Goal: Information Seeking & Learning: Learn about a topic

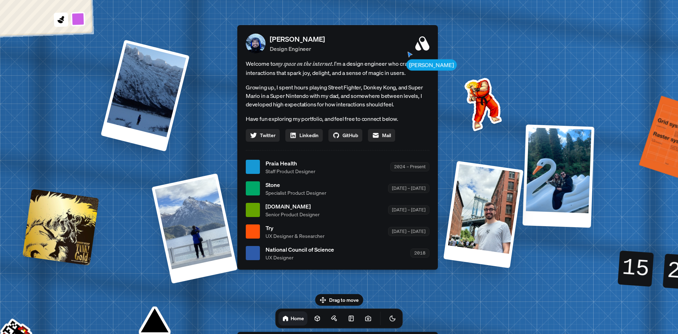
drag, startPoint x: 537, startPoint y: 87, endPoint x: 563, endPoint y: 167, distance: 84.7
click at [562, 173] on div at bounding box center [559, 175] width 72 height 103
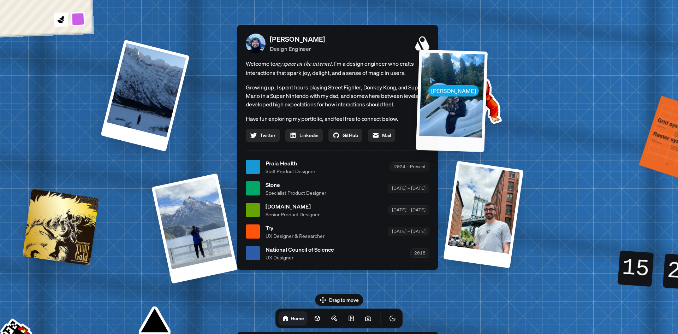
drag, startPoint x: 551, startPoint y: 112, endPoint x: 466, endPoint y: 116, distance: 85.2
click at [466, 120] on div at bounding box center [452, 100] width 72 height 102
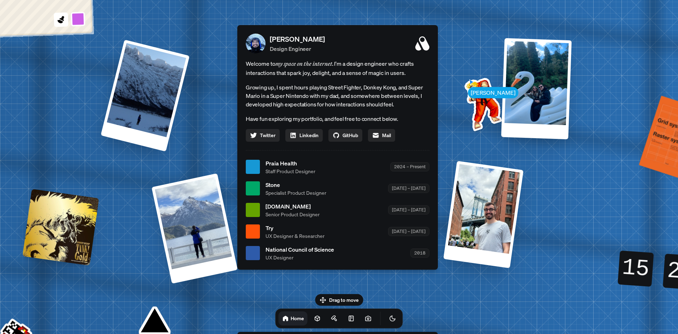
drag, startPoint x: 464, startPoint y: 98, endPoint x: 479, endPoint y: 99, distance: 14.8
click at [473, 99] on img at bounding box center [481, 102] width 71 height 71
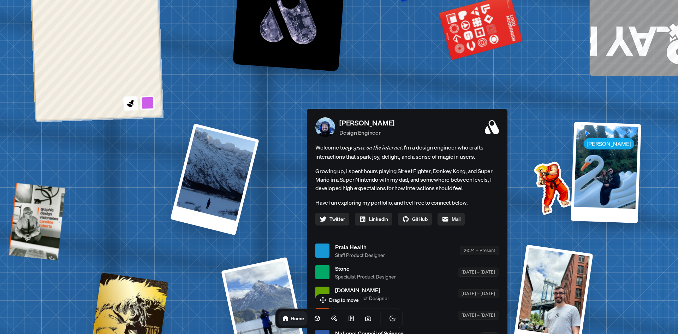
drag, startPoint x: 485, startPoint y: 99, endPoint x: 551, endPoint y: 182, distance: 106.2
click at [551, 182] on img at bounding box center [551, 186] width 71 height 71
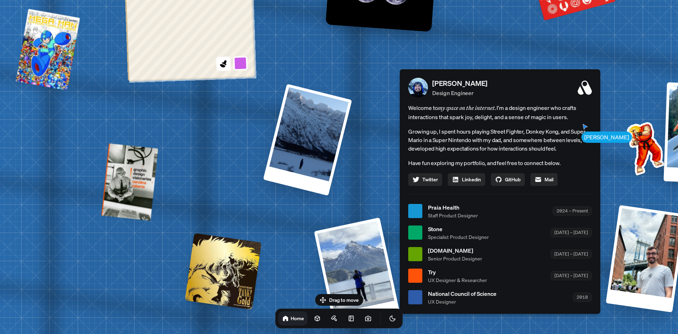
drag, startPoint x: 506, startPoint y: 57, endPoint x: 598, endPoint y: 14, distance: 102.4
click at [598, 14] on div "[PERSON_NAME] [PERSON_NAME] Design Engineer Welcome to my space on the internet…" at bounding box center [501, 211] width 1057 height 926
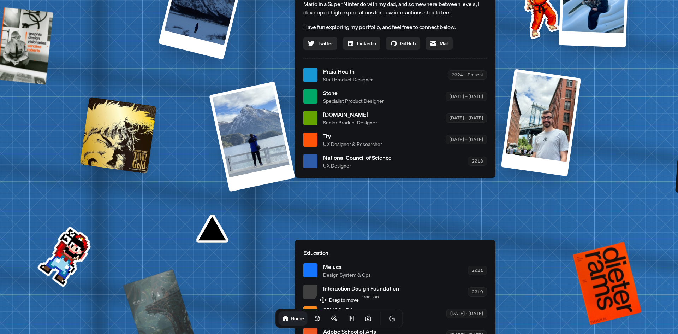
drag, startPoint x: 362, startPoint y: 184, endPoint x: 291, endPoint y: 46, distance: 155.1
click at [295, 58] on div "[PERSON_NAME] Design Engineer Welcome to my space on the internet. I'm a design…" at bounding box center [395, 55] width 201 height 244
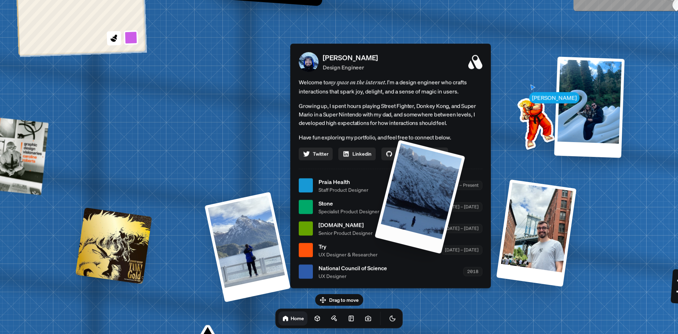
drag, startPoint x: 190, startPoint y: 143, endPoint x: 426, endPoint y: 169, distance: 236.8
click at [426, 169] on div at bounding box center [420, 197] width 91 height 114
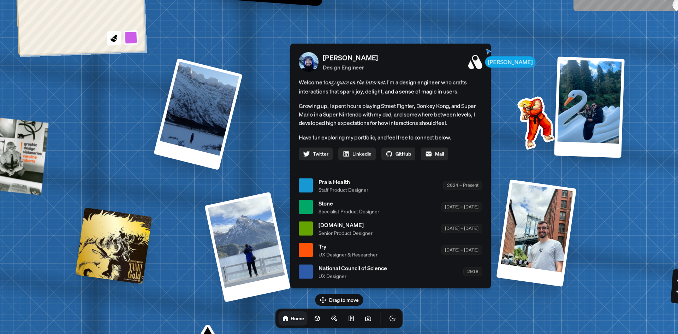
click at [117, 115] on div "[PERSON_NAME] [PERSON_NAME] Design Engineer Welcome to my space on the internet…" at bounding box center [392, 186] width 1057 height 926
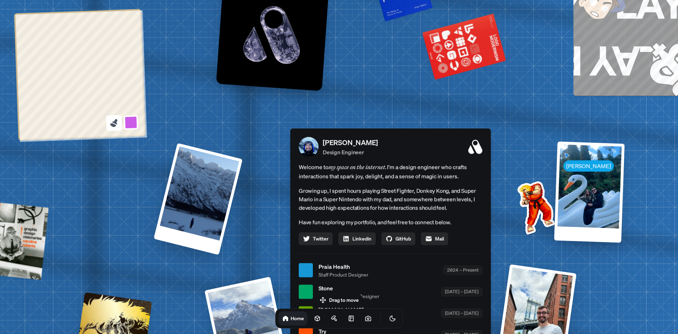
click at [116, 124] on icon at bounding box center [114, 123] width 10 height 10
click at [130, 124] on button at bounding box center [131, 122] width 16 height 16
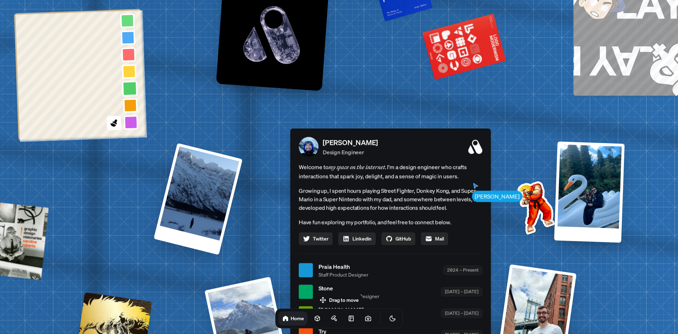
click at [131, 82] on button at bounding box center [130, 88] width 16 height 16
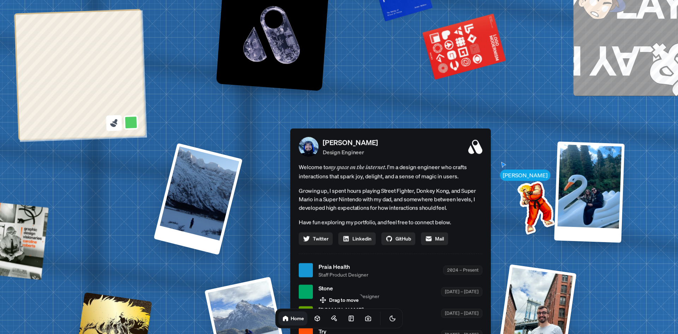
click at [112, 127] on icon at bounding box center [114, 123] width 10 height 10
click at [131, 122] on button at bounding box center [131, 122] width 16 height 16
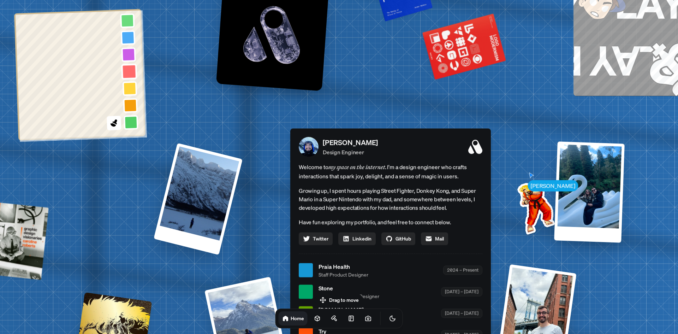
click at [127, 70] on button at bounding box center [129, 71] width 16 height 16
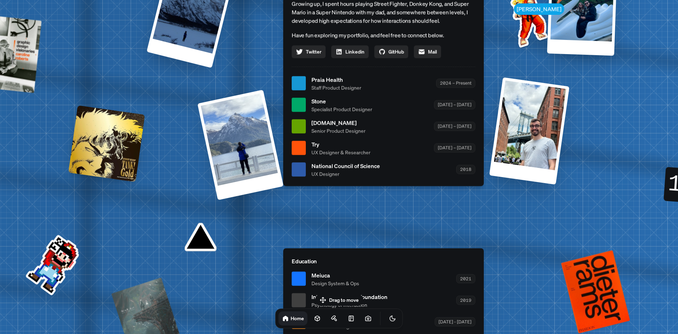
drag, startPoint x: 113, startPoint y: 98, endPoint x: 106, endPoint y: 137, distance: 39.8
click at [106, 137] on div at bounding box center [107, 143] width 77 height 77
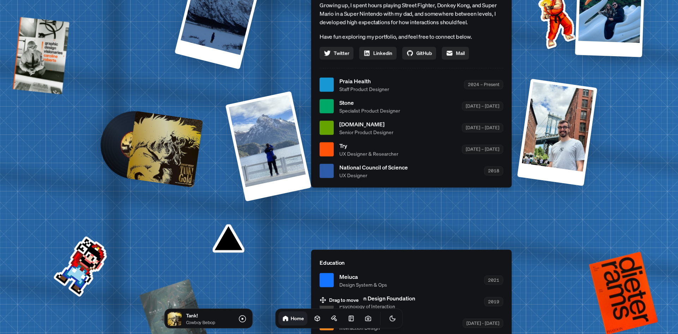
drag, startPoint x: 113, startPoint y: 142, endPoint x: 143, endPoint y: 139, distance: 29.8
click at [139, 142] on div at bounding box center [164, 149] width 77 height 77
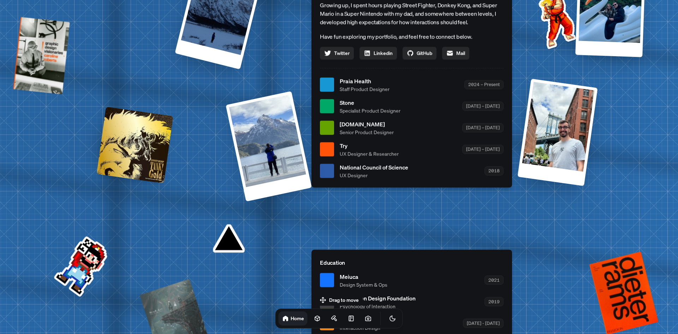
click at [76, 261] on div "[PERSON_NAME] [PERSON_NAME] Design Engineer Welcome to my space on the internet…" at bounding box center [413, 85] width 1057 height 926
click at [90, 252] on div "[PERSON_NAME] [PERSON_NAME] Design Engineer Welcome to my space on the internet…" at bounding box center [413, 85] width 1057 height 926
drag, startPoint x: 232, startPoint y: 234, endPoint x: 211, endPoint y: 199, distance: 40.3
click at [211, 199] on div "[PERSON_NAME] [PERSON_NAME] Design Engineer Welcome to my space on the internet…" at bounding box center [413, 85] width 1057 height 926
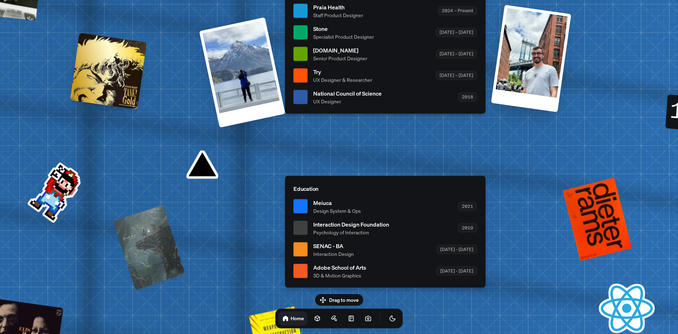
drag, startPoint x: 227, startPoint y: 193, endPoint x: 191, endPoint y: 126, distance: 75.9
click at [191, 126] on div "[PERSON_NAME] [PERSON_NAME] Design Engineer Welcome to my space on the internet…" at bounding box center [386, 11] width 1057 height 926
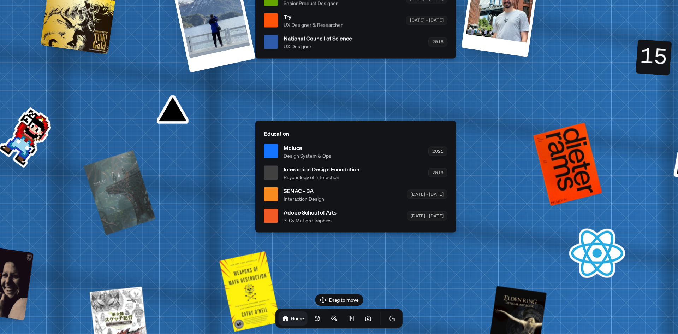
drag, startPoint x: 392, startPoint y: 267, endPoint x: 386, endPoint y: 96, distance: 171.1
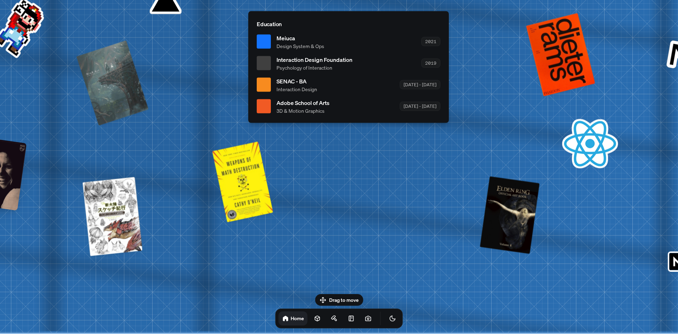
drag, startPoint x: 409, startPoint y: 190, endPoint x: 391, endPoint y: 47, distance: 143.8
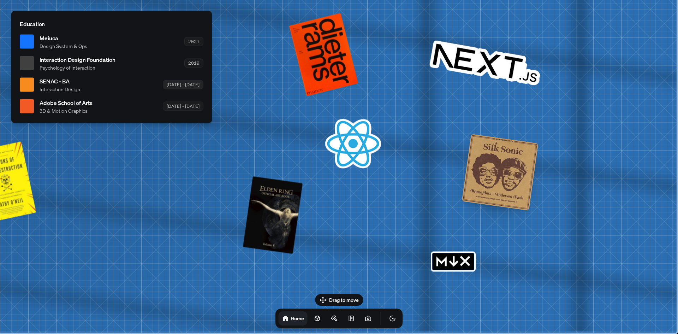
drag, startPoint x: 516, startPoint y: 114, endPoint x: 198, endPoint y: 89, distance: 318.6
drag, startPoint x: 451, startPoint y: 160, endPoint x: 321, endPoint y: 95, distance: 145.2
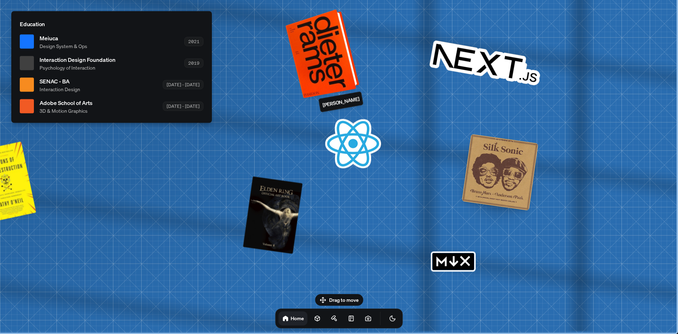
click at [339, 70] on div at bounding box center [324, 52] width 69 height 85
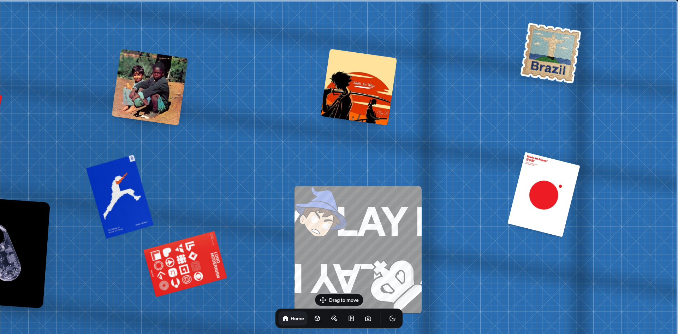
drag, startPoint x: 338, startPoint y: 145, endPoint x: 552, endPoint y: 150, distance: 213.8
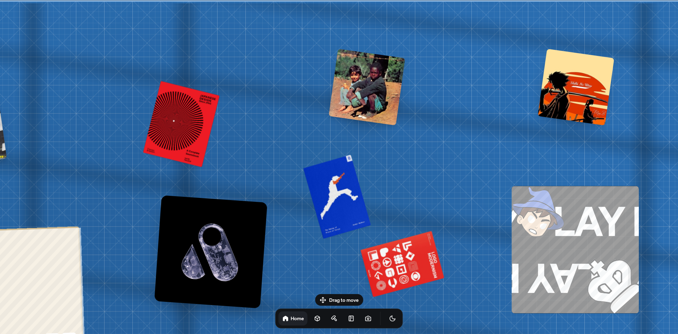
drag, startPoint x: 17, startPoint y: 140, endPoint x: 465, endPoint y: 132, distance: 448.4
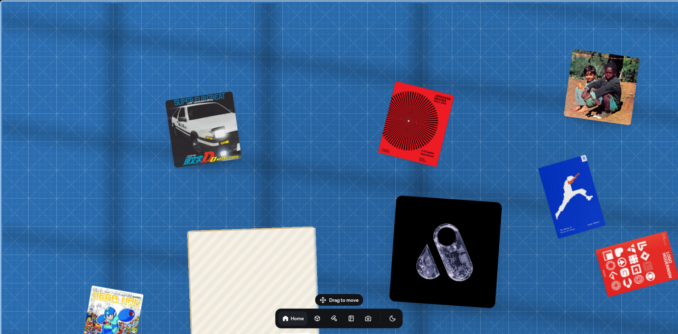
drag, startPoint x: 201, startPoint y: 134, endPoint x: 528, endPoint y: 143, distance: 327.2
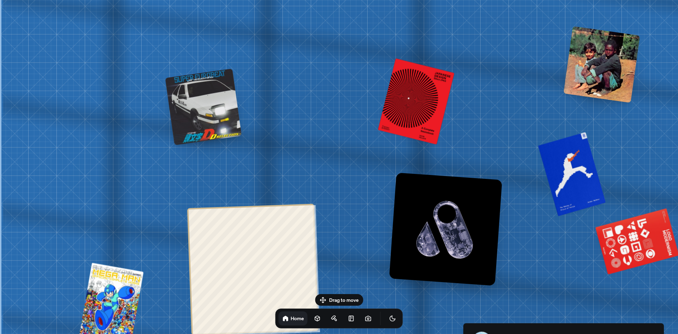
drag, startPoint x: 277, startPoint y: 206, endPoint x: 276, endPoint y: 108, distance: 97.2
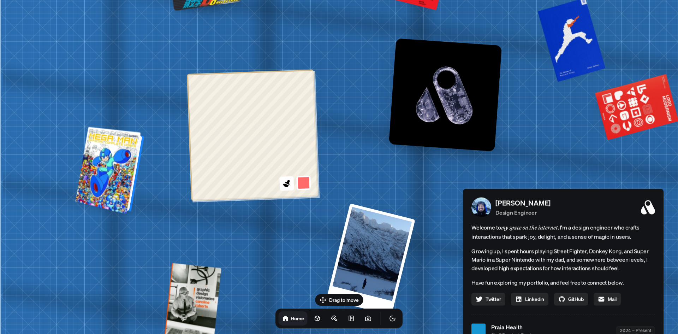
drag, startPoint x: 114, startPoint y: 219, endPoint x: 113, endPoint y: 170, distance: 48.8
click at [113, 180] on div "[PERSON_NAME] [PERSON_NAME] Design Engineer Welcome to my space on the internet…" at bounding box center [564, 331] width 1057 height 926
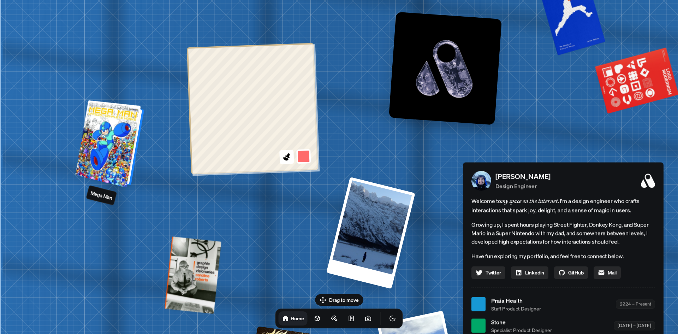
click at [118, 154] on div at bounding box center [111, 144] width 64 height 84
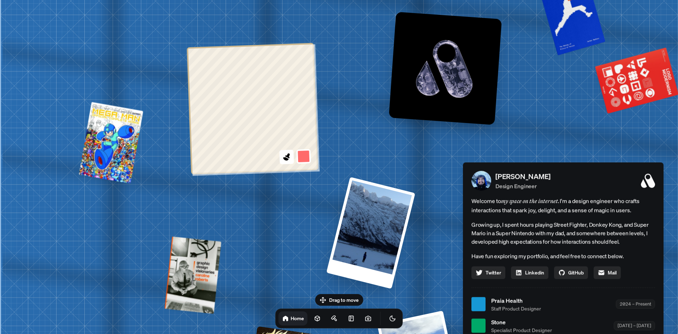
click at [248, 212] on div "[PERSON_NAME] [PERSON_NAME] Design Engineer Welcome to my space on the internet…" at bounding box center [564, 304] width 1057 height 926
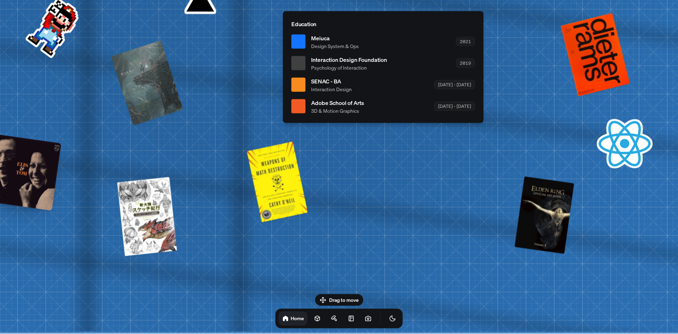
drag, startPoint x: 403, startPoint y: 161, endPoint x: 171, endPoint y: 145, distance: 233.0
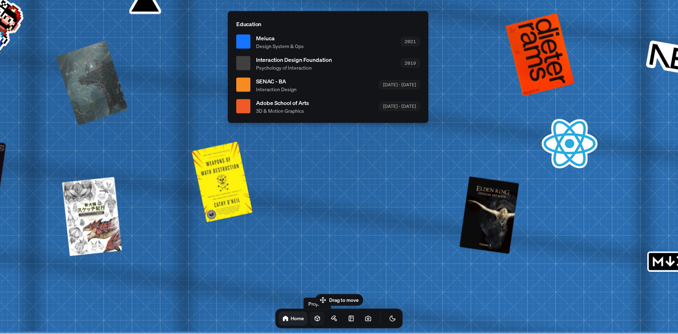
click at [314, 319] on icon at bounding box center [317, 318] width 7 height 7
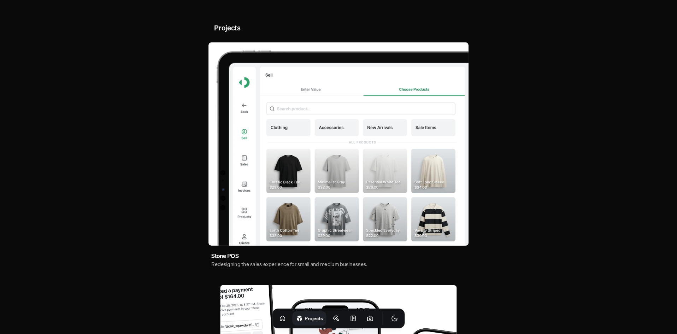
click at [359, 128] on img at bounding box center [338, 143] width 260 height 203
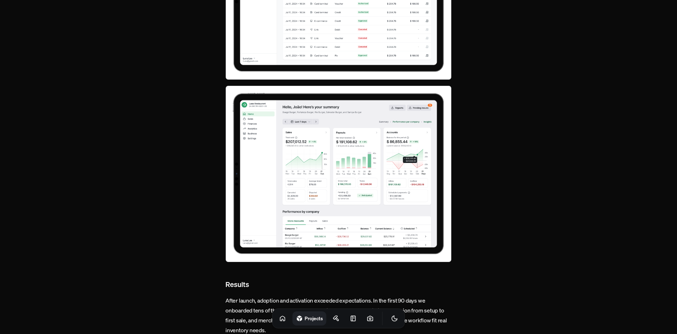
scroll to position [2489, 0]
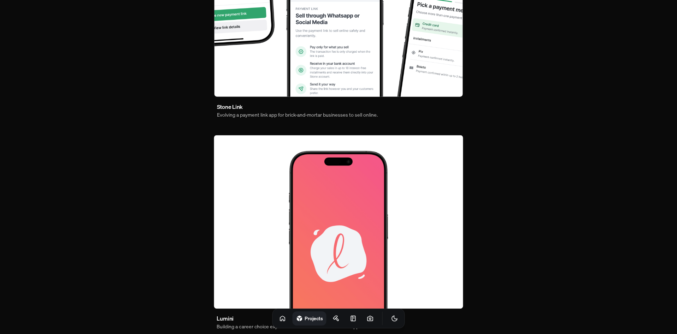
scroll to position [395, 0]
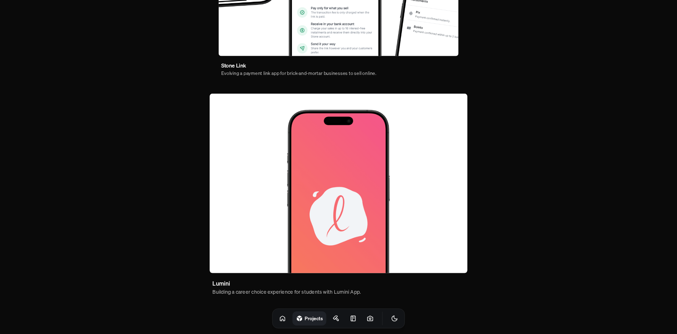
click at [318, 169] on img at bounding box center [338, 182] width 258 height 179
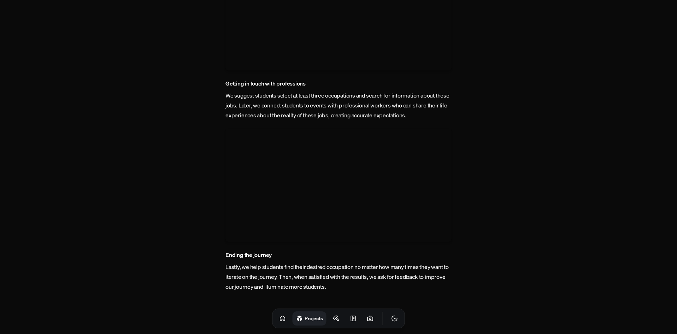
scroll to position [1750, 0]
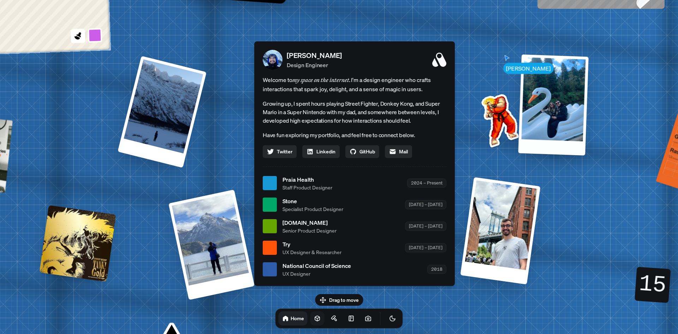
drag, startPoint x: 496, startPoint y: 99, endPoint x: 513, endPoint y: 115, distance: 23.5
click at [513, 115] on img at bounding box center [498, 118] width 71 height 71
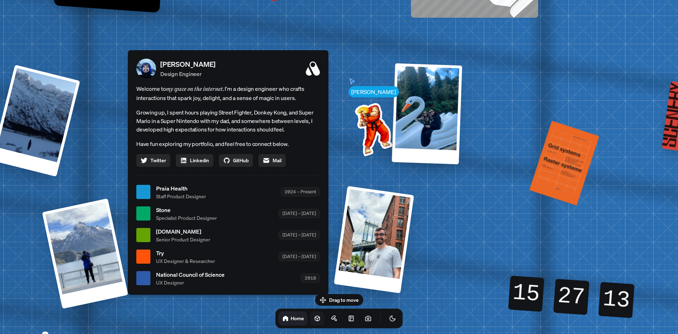
drag, startPoint x: 471, startPoint y: 60, endPoint x: 344, endPoint y: 69, distance: 126.8
click at [344, 69] on div "[PERSON_NAME] [PERSON_NAME] Design Engineer Welcome to my space on the internet…" at bounding box center [229, 192] width 1057 height 926
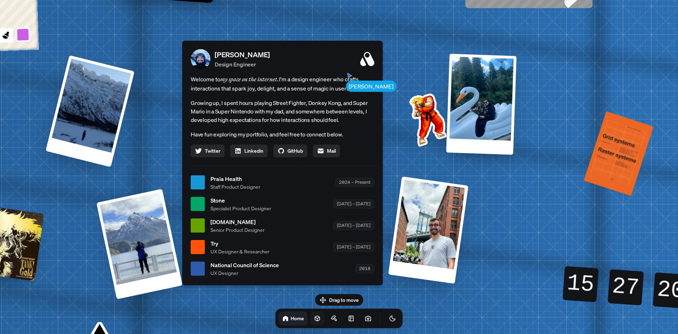
drag, startPoint x: 194, startPoint y: 133, endPoint x: 254, endPoint y: 119, distance: 62.1
click at [254, 119] on p "Growing up, I spent hours playing Street Fighter, Donkey Kong, and Super Mario …" at bounding box center [283, 111] width 184 height 25
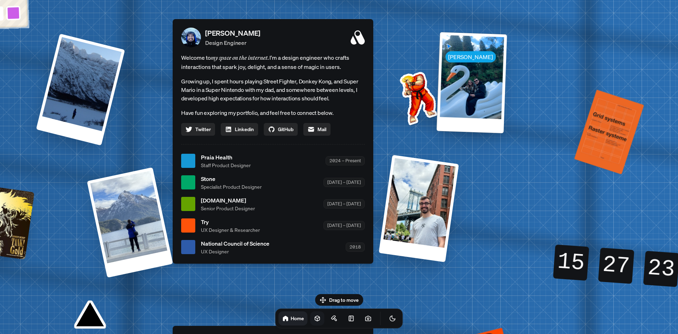
drag, startPoint x: 308, startPoint y: 227, endPoint x: 341, endPoint y: 210, distance: 36.7
click at [340, 212] on div "[DOMAIN_NAME] Senior Product Designer [DATE] – [DATE]" at bounding box center [283, 204] width 164 height 16
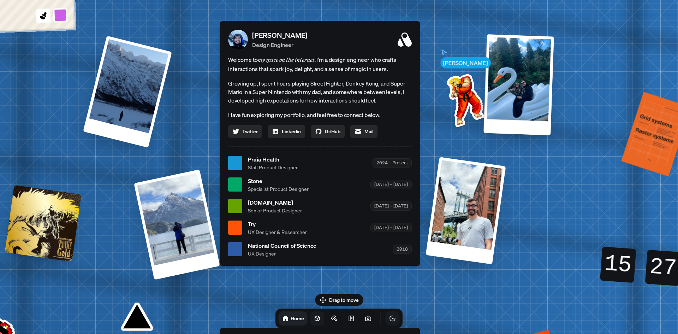
click at [389, 319] on icon "Toggle Theme" at bounding box center [392, 318] width 7 height 7
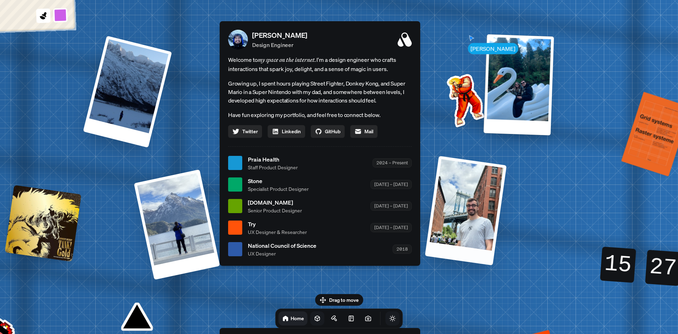
drag, startPoint x: 484, startPoint y: 201, endPoint x: 516, endPoint y: 227, distance: 41.0
click at [507, 227] on div at bounding box center [466, 211] width 82 height 110
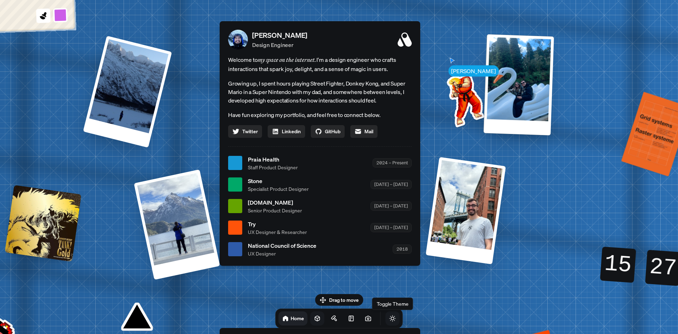
click at [389, 317] on icon "Toggle Theme" at bounding box center [392, 318] width 7 height 7
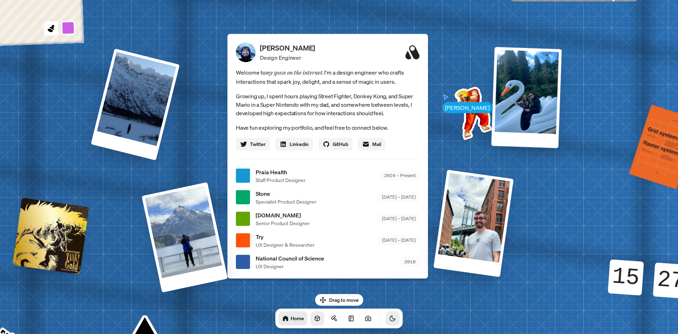
drag, startPoint x: 389, startPoint y: 284, endPoint x: 387, endPoint y: 288, distance: 4.1
click at [387, 288] on div "[PERSON_NAME] [PERSON_NAME] Design Engineer Welcome to my space on the internet…" at bounding box center [329, 176] width 1057 height 926
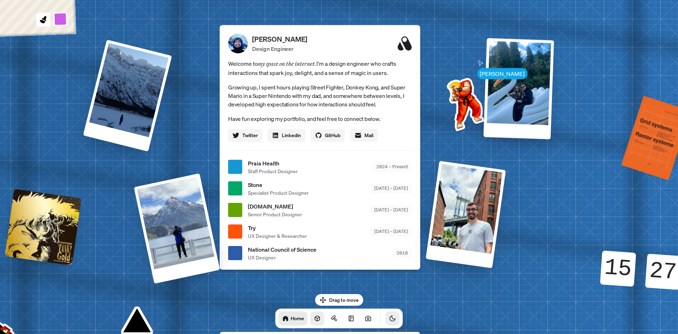
click at [386, 317] on button "Toggle Theme" at bounding box center [393, 318] width 14 height 14
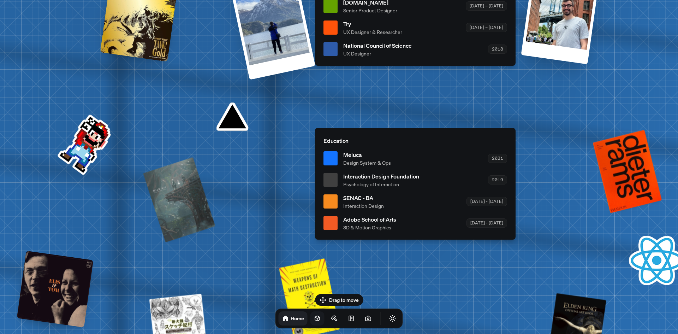
drag, startPoint x: 426, startPoint y: 294, endPoint x: 508, endPoint y: 80, distance: 228.9
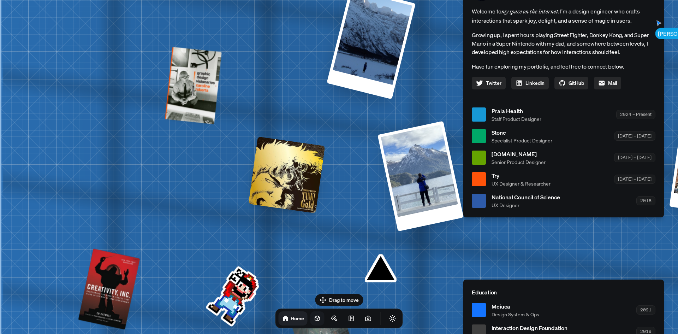
drag, startPoint x: 278, startPoint y: 109, endPoint x: 581, endPoint y: 318, distance: 368.5
click at [613, 333] on div "[PERSON_NAME] [PERSON_NAME] Design Engineer Welcome to my space on the internet…" at bounding box center [565, 115] width 1057 height 926
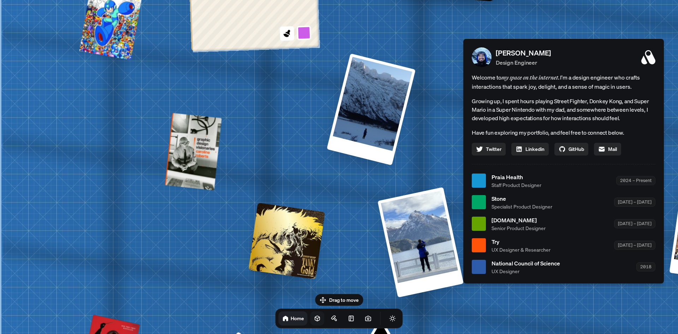
drag, startPoint x: 328, startPoint y: 42, endPoint x: 104, endPoint y: 173, distance: 260.2
click at [104, 173] on div "[PERSON_NAME] [PERSON_NAME] Design Engineer Welcome to my space on the internet…" at bounding box center [565, 181] width 1057 height 926
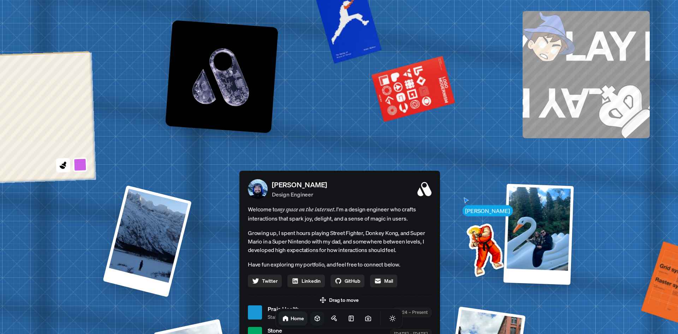
drag, startPoint x: 403, startPoint y: 147, endPoint x: 192, endPoint y: 73, distance: 224.0
click at [192, 73] on div "[PERSON_NAME] [PERSON_NAME] Design Engineer Welcome to my space on the internet…" at bounding box center [341, 313] width 1057 height 926
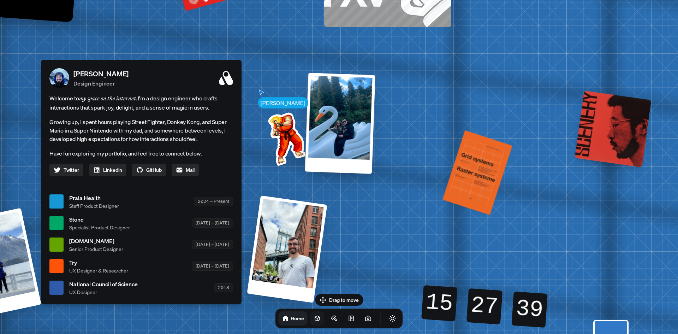
drag, startPoint x: 261, startPoint y: 156, endPoint x: 274, endPoint y: 65, distance: 92.1
click at [274, 102] on img at bounding box center [285, 137] width 71 height 71
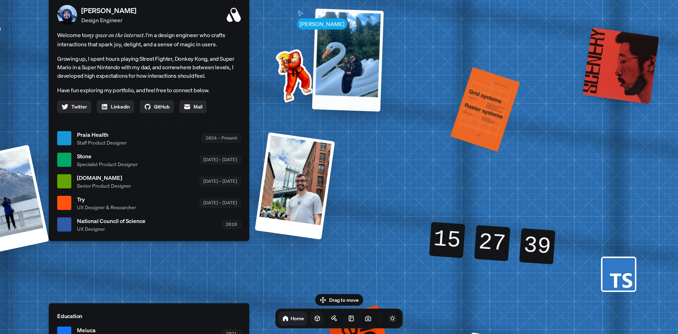
click at [349, 55] on div at bounding box center [348, 59] width 72 height 103
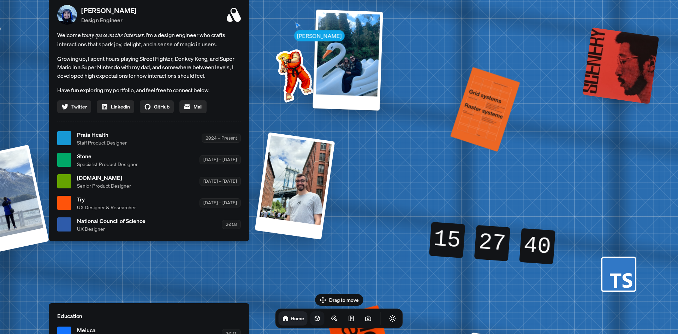
click at [287, 76] on img at bounding box center [293, 74] width 71 height 71
drag, startPoint x: 312, startPoint y: 120, endPoint x: 442, endPoint y: 117, distance: 130.4
click at [442, 117] on div "[PERSON_NAME] [PERSON_NAME] Design Engineer Welcome to my space on the internet…" at bounding box center [150, 139] width 1057 height 926
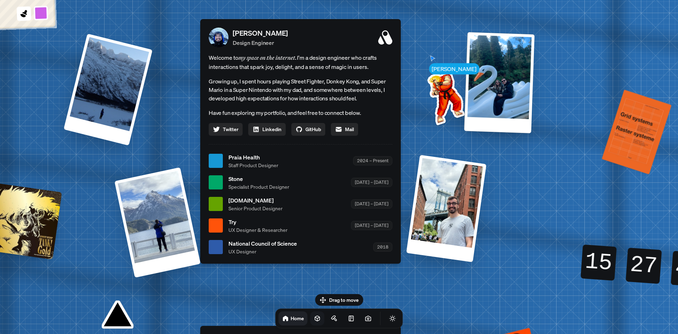
drag, startPoint x: 363, startPoint y: 119, endPoint x: 385, endPoint y: 145, distance: 33.9
click at [385, 145] on div "[PERSON_NAME] Design Engineer Welcome to my space on the internet. I'm a design…" at bounding box center [300, 141] width 201 height 244
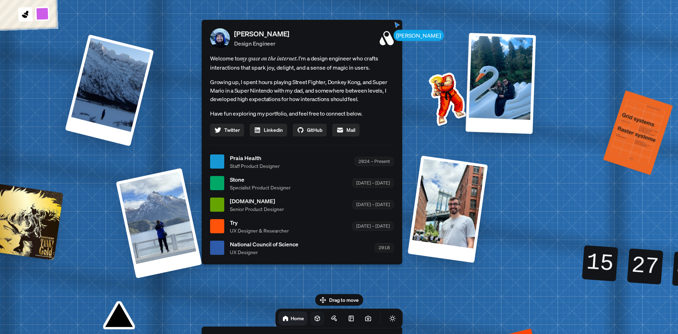
click at [0, 0] on button "Toggle Audio" at bounding box center [0, 0] width 0 height 0
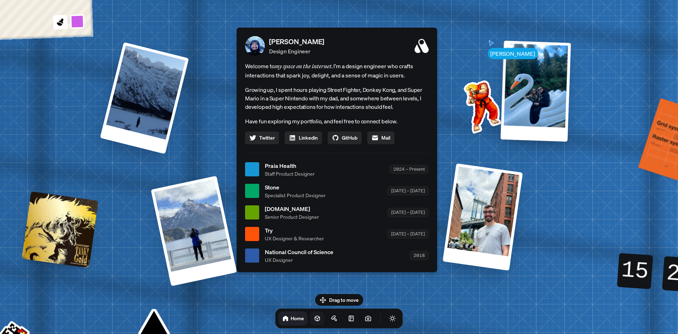
drag, startPoint x: 411, startPoint y: 169, endPoint x: 446, endPoint y: 177, distance: 35.8
click at [446, 177] on div "[PERSON_NAME] [PERSON_NAME] Design Engineer Welcome to my space on the internet…" at bounding box center [338, 170] width 1057 height 926
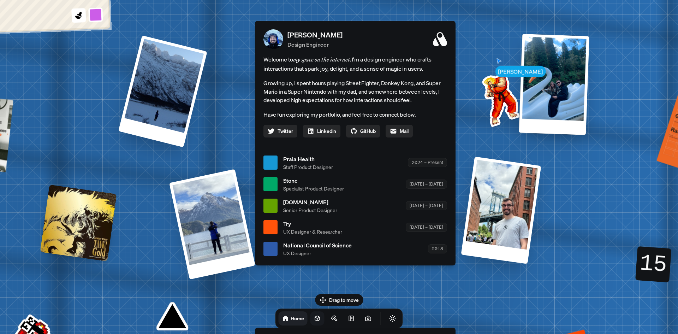
drag, startPoint x: 551, startPoint y: 206, endPoint x: 569, endPoint y: 199, distance: 19.6
click at [569, 199] on div "[PERSON_NAME] [PERSON_NAME] Design Engineer Welcome to my space on the internet…" at bounding box center [356, 163] width 1057 height 926
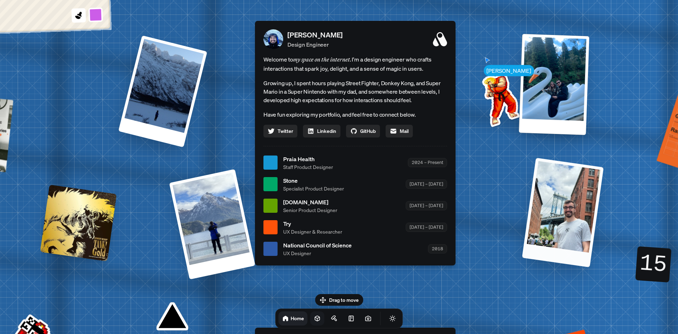
drag, startPoint x: 509, startPoint y: 208, endPoint x: 573, endPoint y: 202, distance: 64.3
click at [573, 202] on div at bounding box center [563, 213] width 82 height 110
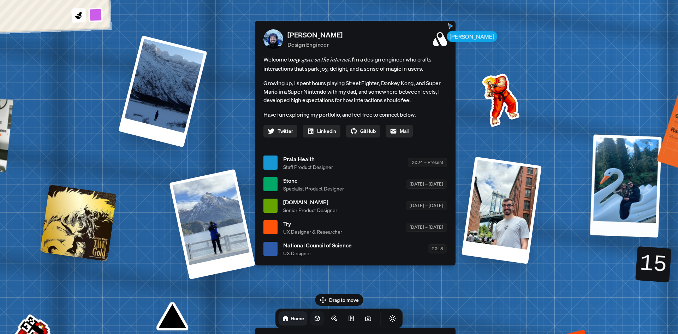
drag, startPoint x: 556, startPoint y: 102, endPoint x: 624, endPoint y: 200, distance: 119.4
click at [624, 200] on div at bounding box center [626, 185] width 72 height 103
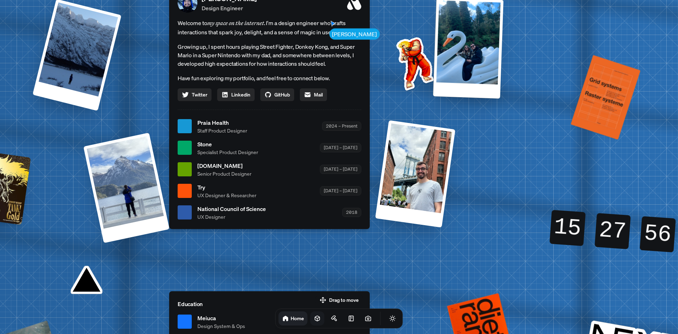
drag, startPoint x: 622, startPoint y: 254, endPoint x: 569, endPoint y: 220, distance: 62.8
click at [564, 228] on div "15" at bounding box center [568, 228] width 42 height 6
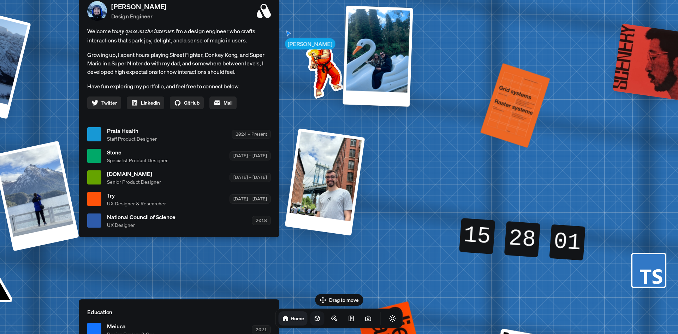
drag, startPoint x: 583, startPoint y: 200, endPoint x: 502, endPoint y: 212, distance: 82.0
click at [502, 212] on div "15 15 15 15 28 28 28 28 00 01 01 00" at bounding box center [523, 239] width 152 height 81
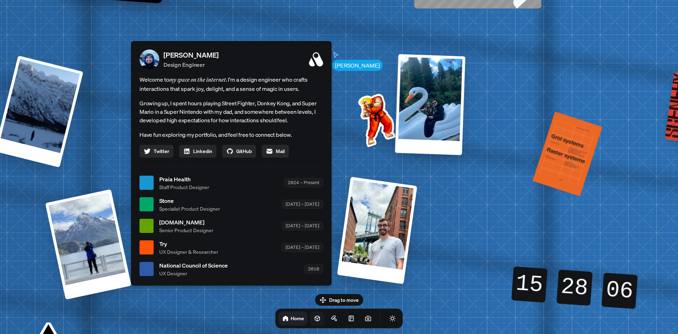
drag, startPoint x: 482, startPoint y: 175, endPoint x: 534, endPoint y: 223, distance: 71.2
click at [534, 223] on div "[PERSON_NAME] [PERSON_NAME] Design Engineer Welcome to my space on the internet…" at bounding box center [232, 183] width 1057 height 926
click at [529, 214] on div "[PERSON_NAME] [PERSON_NAME] Design Engineer Welcome to my space on the internet…" at bounding box center [232, 183] width 1057 height 926
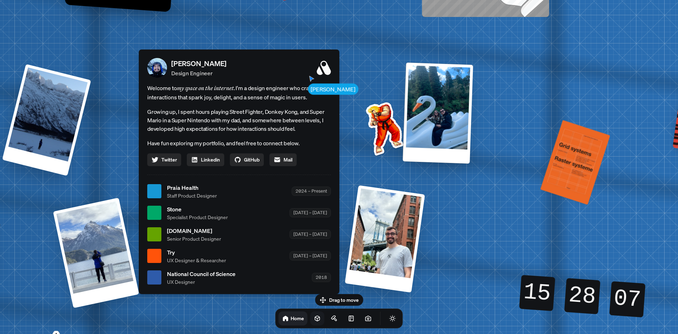
drag, startPoint x: 532, startPoint y: 216, endPoint x: 532, endPoint y: 224, distance: 7.4
click at [537, 223] on div "[PERSON_NAME] [PERSON_NAME] Design Engineer Welcome to my space on the internet…" at bounding box center [240, 192] width 1057 height 926
click at [528, 211] on div "[PERSON_NAME] [PERSON_NAME] Design Engineer Welcome to my space on the internet…" at bounding box center [240, 192] width 1057 height 926
click at [536, 205] on div "[PERSON_NAME] [PERSON_NAME] Design Engineer Welcome to my space on the internet…" at bounding box center [240, 192] width 1057 height 926
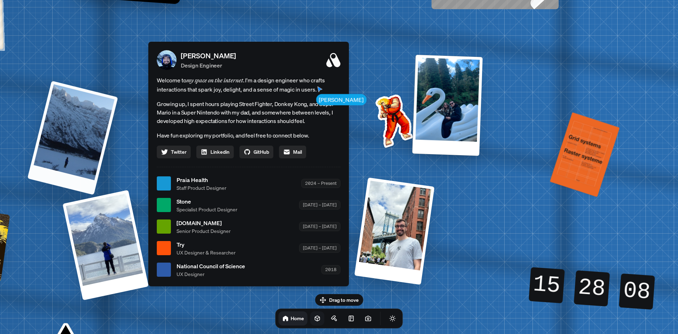
drag, startPoint x: 71, startPoint y: 112, endPoint x: 90, endPoint y: 131, distance: 27.5
click at [90, 131] on div at bounding box center [73, 138] width 91 height 114
click at [115, 146] on div at bounding box center [73, 138] width 91 height 114
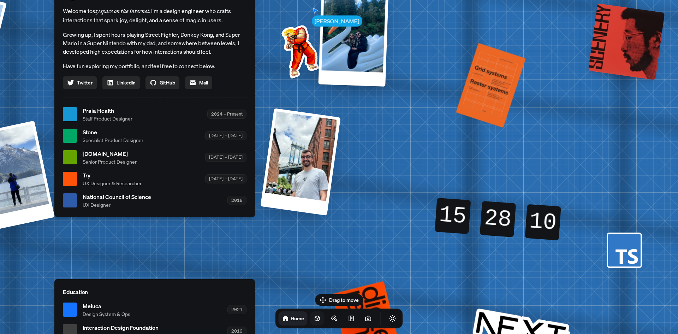
drag, startPoint x: 94, startPoint y: 39, endPoint x: 0, endPoint y: -31, distance: 116.7
click at [0, 0] on html "[PERSON_NAME] [PERSON_NAME] Design Engineer Welcome to my space on the internet…" at bounding box center [339, 0] width 678 height 0
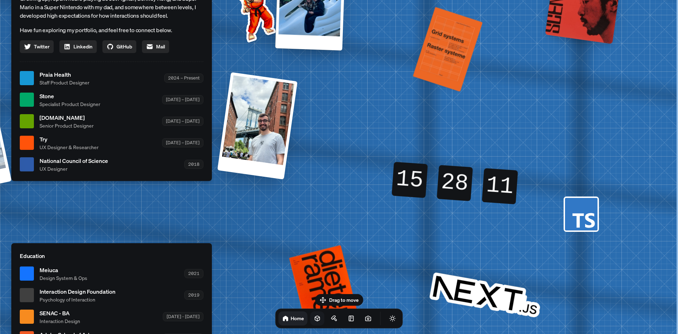
drag, startPoint x: 420, startPoint y: 181, endPoint x: 288, endPoint y: 128, distance: 142.1
click at [288, 128] on div "[PERSON_NAME] [PERSON_NAME] Design Engineer Welcome to my space on the internet…" at bounding box center [113, 79] width 1057 height 926
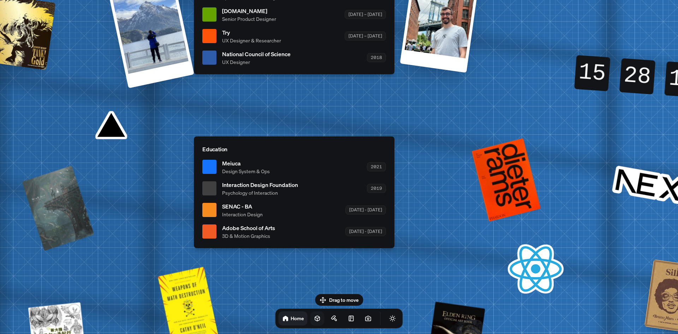
drag, startPoint x: 280, startPoint y: 208, endPoint x: 185, endPoint y: 131, distance: 122.1
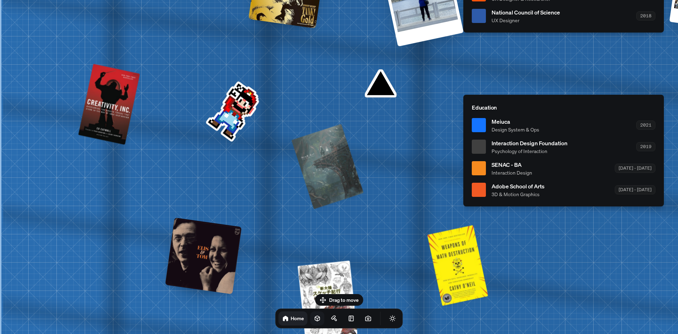
drag, startPoint x: 179, startPoint y: 131, endPoint x: 459, endPoint y: 90, distance: 283.6
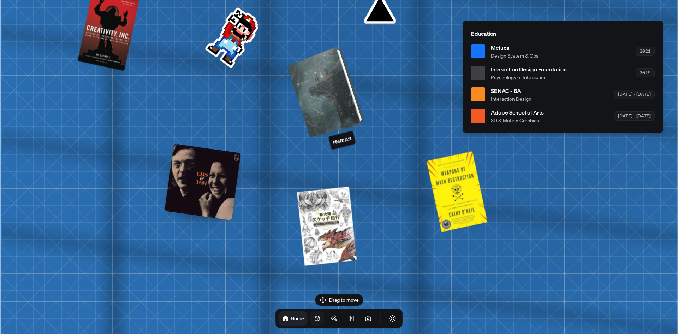
drag, startPoint x: 303, startPoint y: 173, endPoint x: 300, endPoint y: 89, distance: 84.9
click at [300, 89] on div at bounding box center [327, 90] width 72 height 87
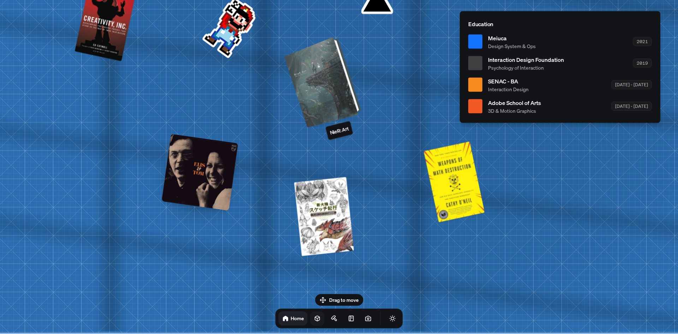
click at [349, 97] on div at bounding box center [324, 80] width 72 height 87
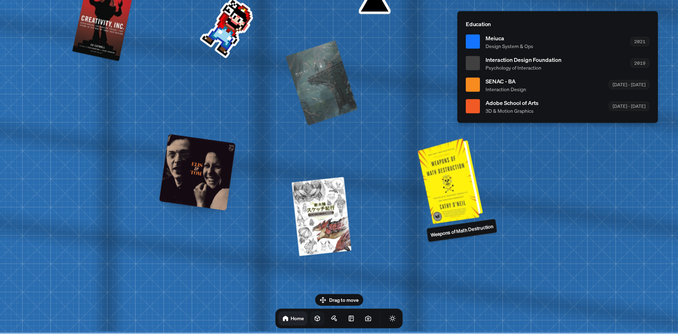
drag, startPoint x: 449, startPoint y: 172, endPoint x: 324, endPoint y: 164, distance: 125.7
click at [422, 164] on div at bounding box center [452, 180] width 60 height 82
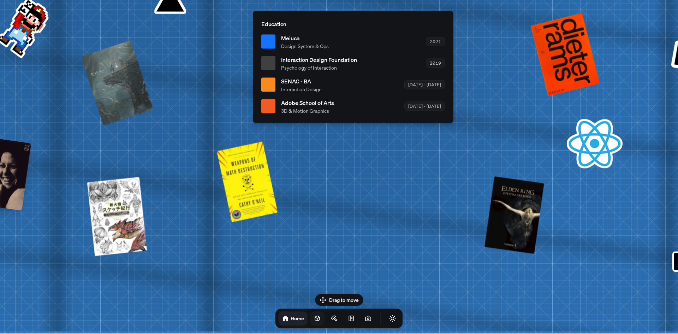
drag, startPoint x: 261, startPoint y: 245, endPoint x: 221, endPoint y: 119, distance: 132.2
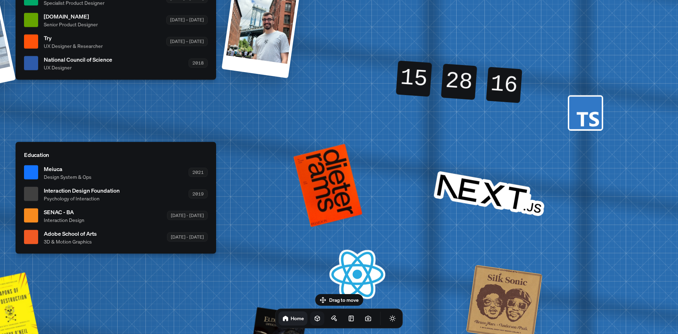
drag, startPoint x: 424, startPoint y: 136, endPoint x: 230, endPoint y: 162, distance: 196.0
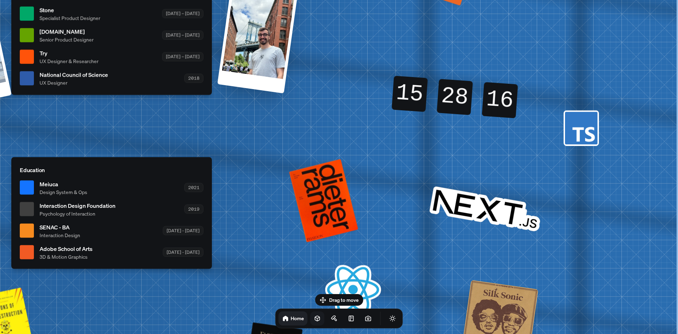
drag, startPoint x: 242, startPoint y: 128, endPoint x: 417, endPoint y: 200, distance: 189.3
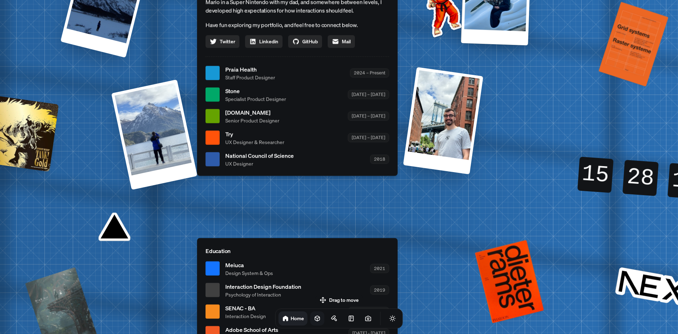
drag, startPoint x: 384, startPoint y: 149, endPoint x: 427, endPoint y: 213, distance: 76.5
click at [389, 167] on ul "Praia Health Staff Product Designer 2024 – Present Stone Specialist Product Des…" at bounding box center [298, 116] width 184 height 102
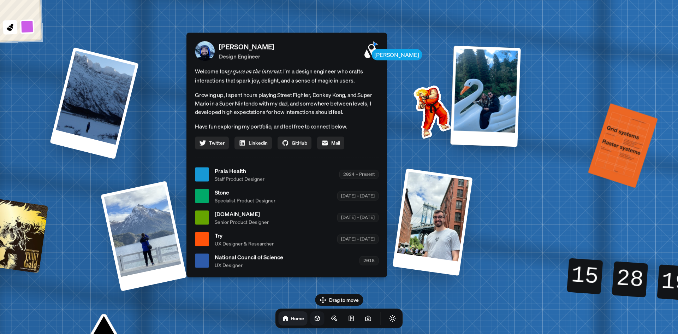
drag, startPoint x: 427, startPoint y: 127, endPoint x: 373, endPoint y: 162, distance: 64.1
click at [373, 162] on div "[PERSON_NAME] Design Engineer Welcome to my space on the internet. I'm a design…" at bounding box center [287, 155] width 201 height 244
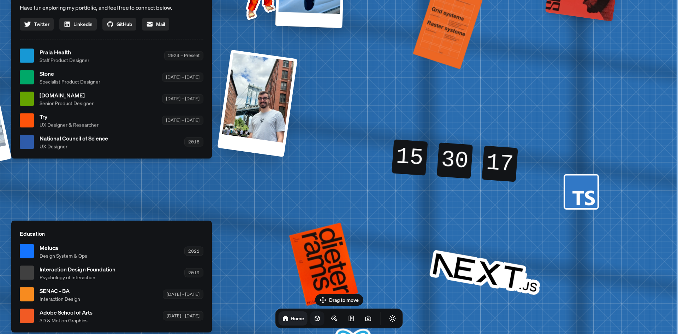
drag, startPoint x: 510, startPoint y: 156, endPoint x: 317, endPoint y: 44, distance: 224.1
click at [317, 44] on div "[PERSON_NAME] [PERSON_NAME] Design Engineer Welcome to my space on the internet…" at bounding box center [113, 56] width 1057 height 926
drag, startPoint x: 451, startPoint y: 99, endPoint x: 569, endPoint y: 97, distance: 118.7
click at [569, 97] on div "[PERSON_NAME] [PERSON_NAME] Design Engineer Welcome to my space on the internet…" at bounding box center [113, 56] width 1057 height 926
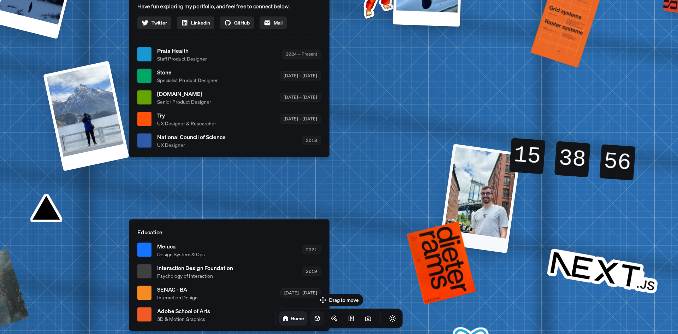
drag, startPoint x: 350, startPoint y: 108, endPoint x: 512, endPoint y: 190, distance: 181.7
click at [492, 190] on div at bounding box center [480, 198] width 82 height 110
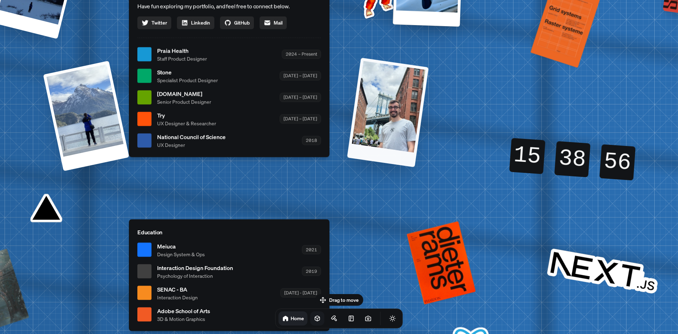
drag, startPoint x: 407, startPoint y: 89, endPoint x: 557, endPoint y: 96, distance: 150.3
click at [429, 97] on div at bounding box center [388, 113] width 82 height 110
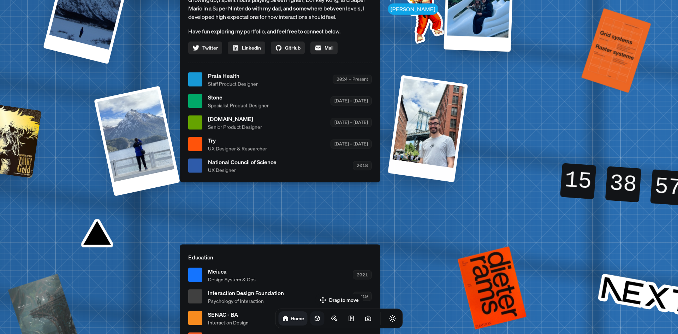
drag, startPoint x: 614, startPoint y: 120, endPoint x: 665, endPoint y: 123, distance: 51.6
click at [678, 126] on div "[PERSON_NAME] [PERSON_NAME] Design Engineer Welcome to my space on the internet…" at bounding box center [281, 80] width 1057 height 926
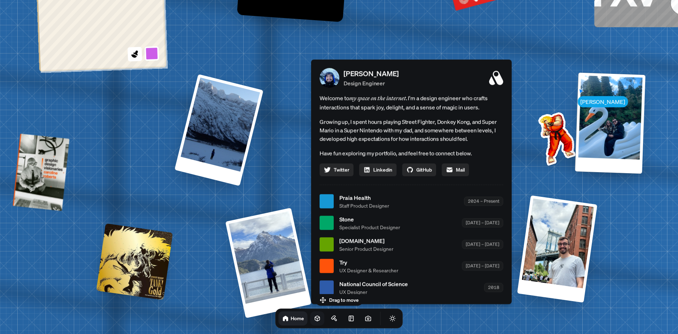
drag, startPoint x: 207, startPoint y: 66, endPoint x: 274, endPoint y: 181, distance: 133.7
click at [274, 181] on div "[PERSON_NAME] [PERSON_NAME] Design Engineer Welcome to my space on the internet…" at bounding box center [412, 202] width 1057 height 926
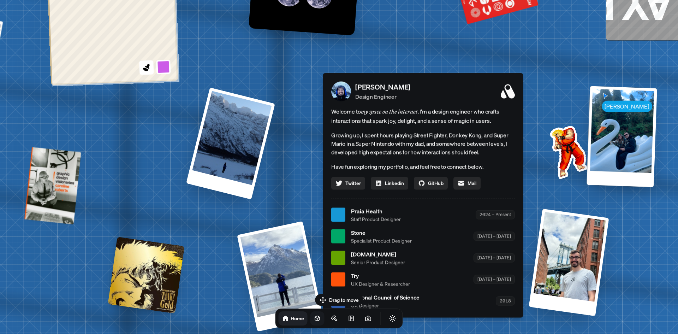
drag, startPoint x: 289, startPoint y: 151, endPoint x: 302, endPoint y: 166, distance: 19.5
click at [302, 166] on div "[PERSON_NAME] [PERSON_NAME] Design Engineer Welcome to my space on the internet…" at bounding box center [424, 215] width 1057 height 926
